Goal: Task Accomplishment & Management: Complete application form

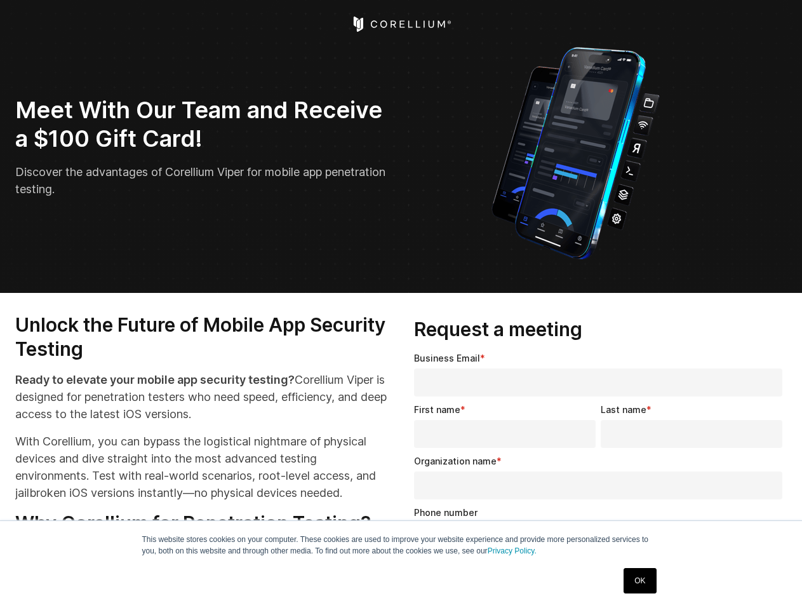
select select "**"
click at [601, 480] on input "Organization name *" at bounding box center [598, 485] width 368 height 28
click at [774, 582] on img "Open Intercom Messenger" at bounding box center [773, 581] width 15 height 15
